Goal: Task Accomplishment & Management: Manage account settings

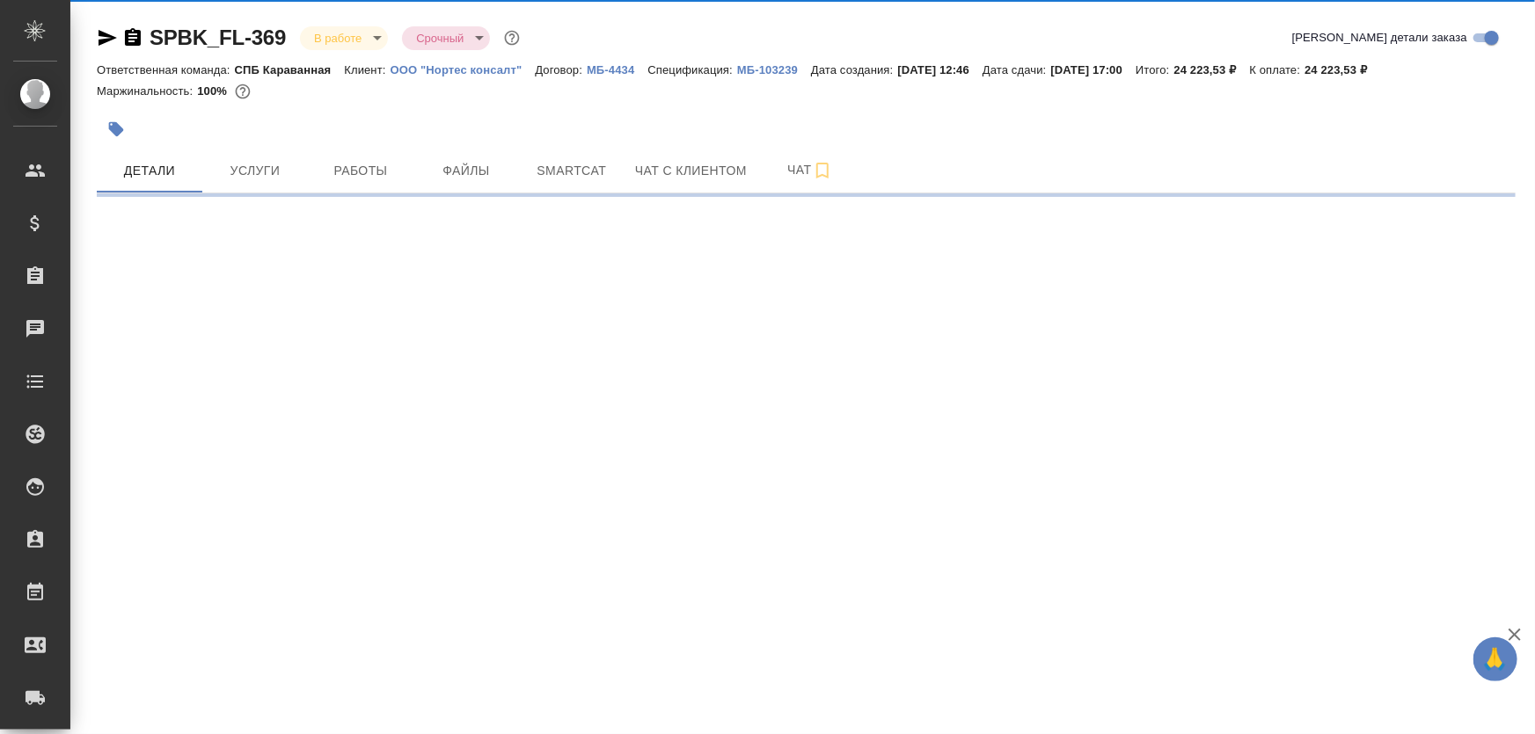
select select "RU"
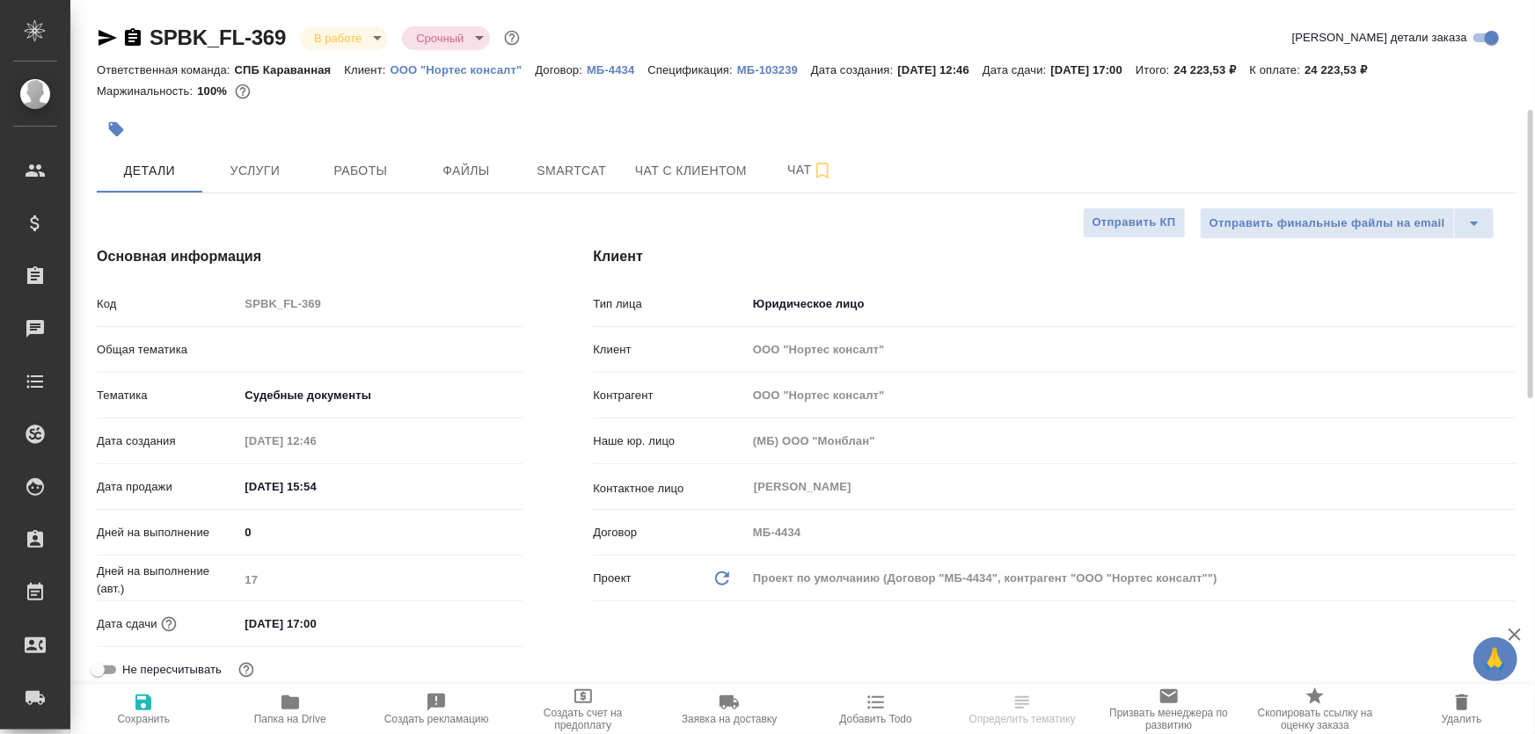
type textarea "x"
type input "Юридический"
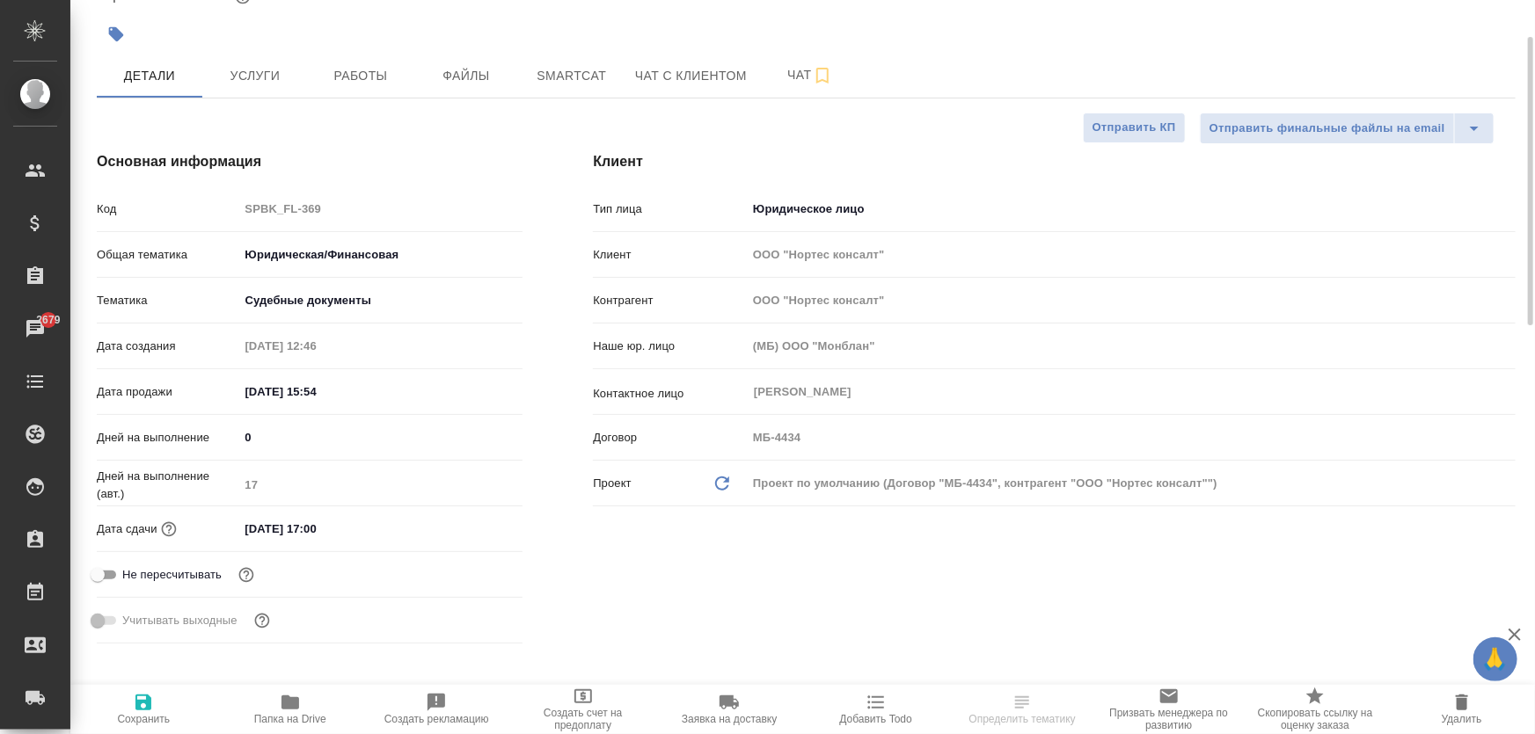
scroll to position [255, 0]
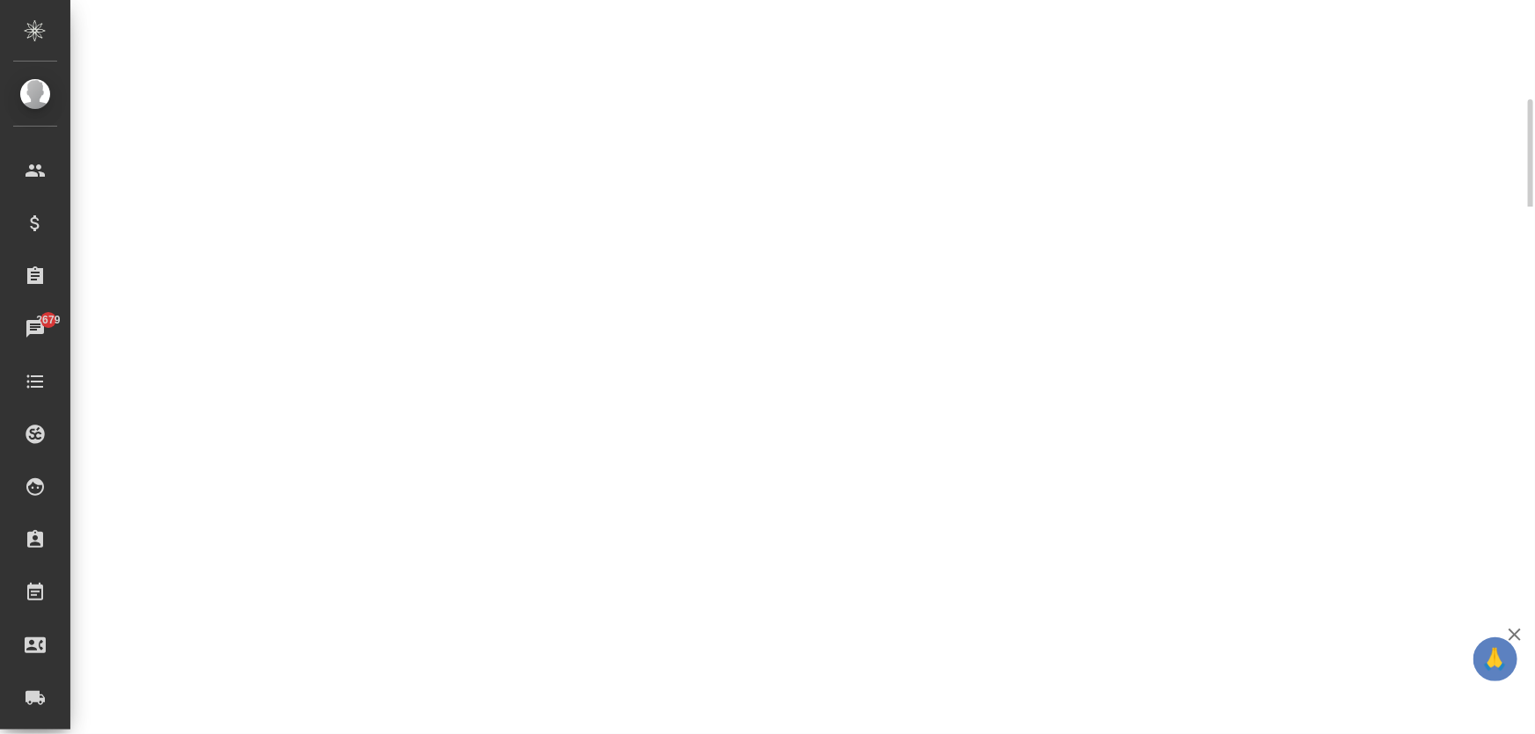
select select "RU"
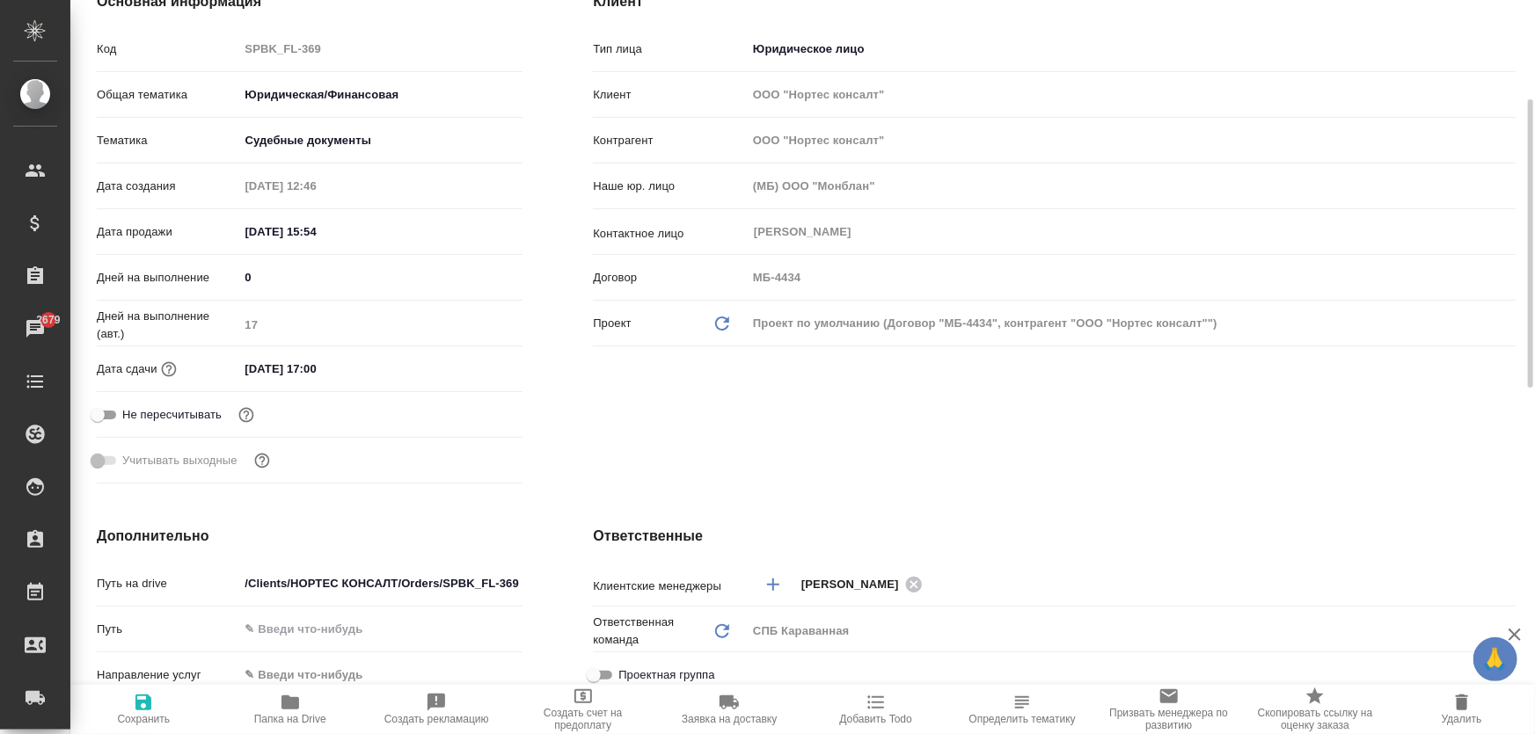
type textarea "x"
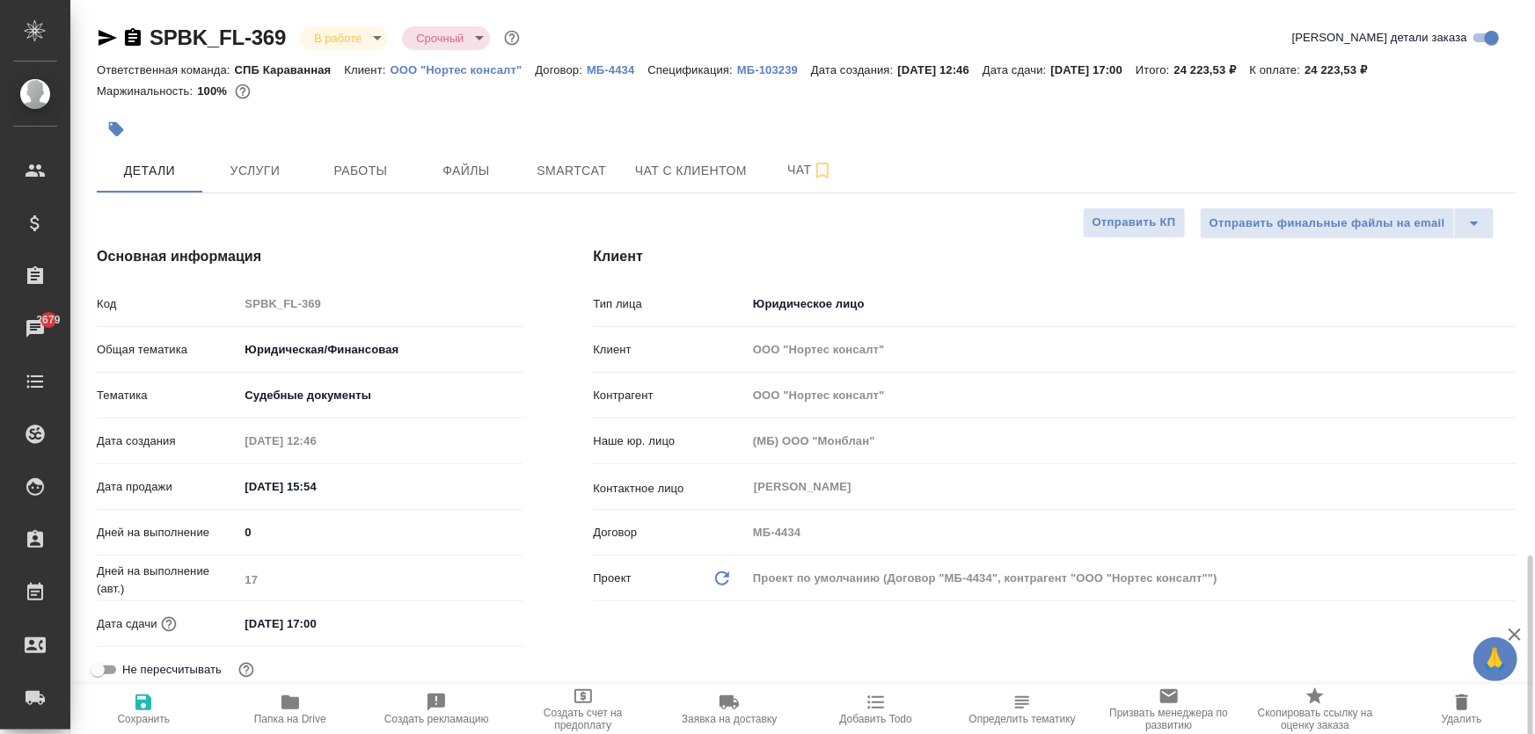
scroll to position [479, 0]
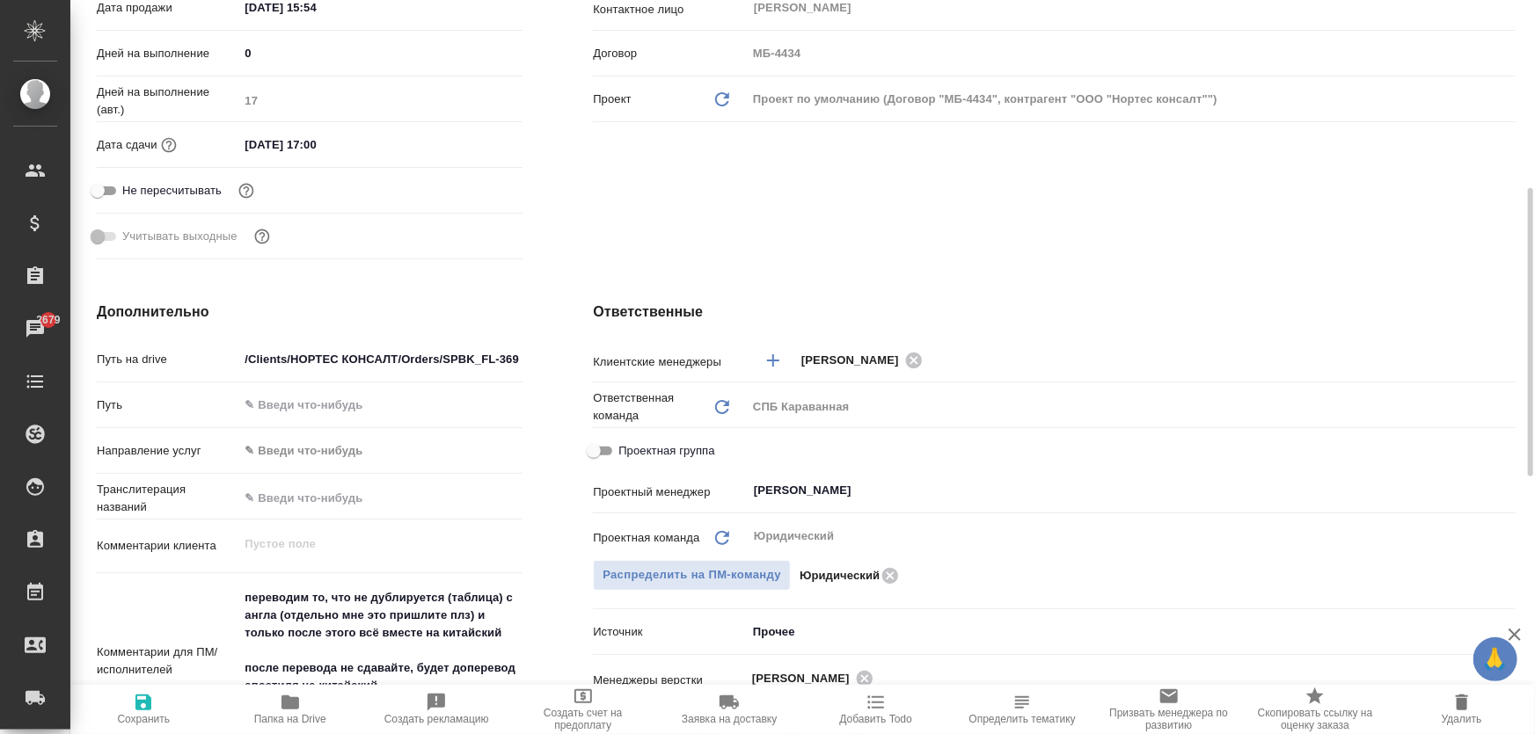
click at [299, 700] on icon "button" at bounding box center [290, 702] width 21 height 21
type textarea "x"
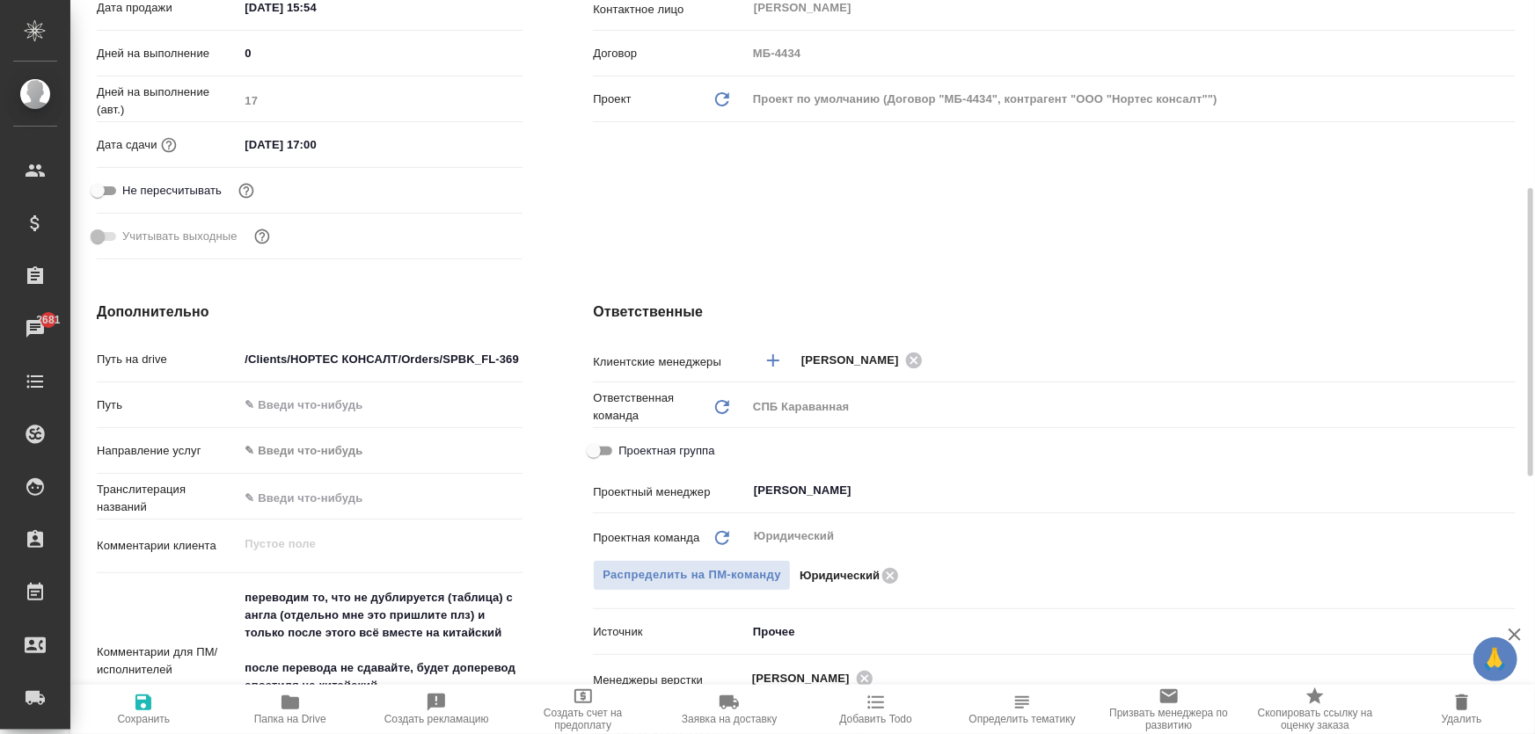
type textarea "x"
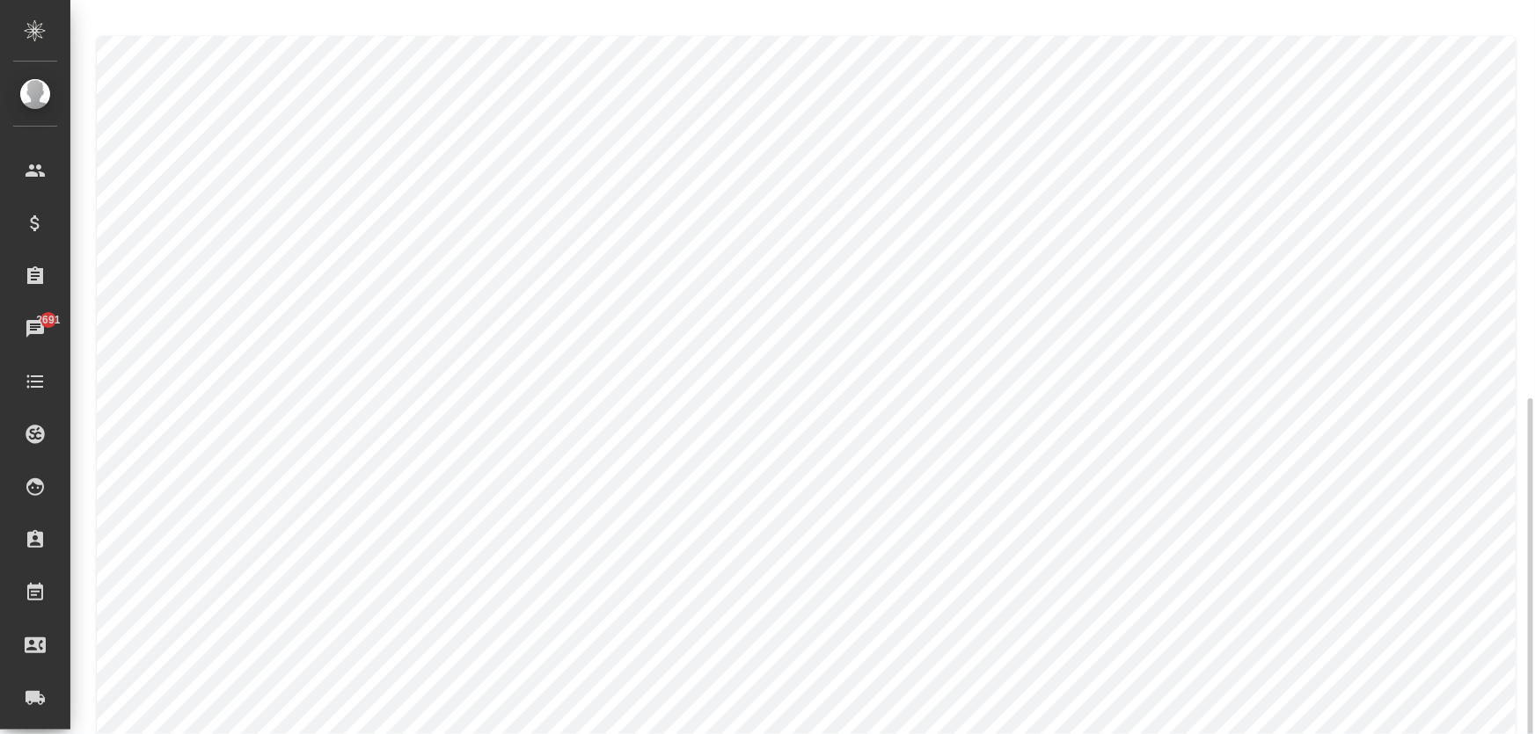
scroll to position [365, 0]
